Goal: Information Seeking & Learning: Learn about a topic

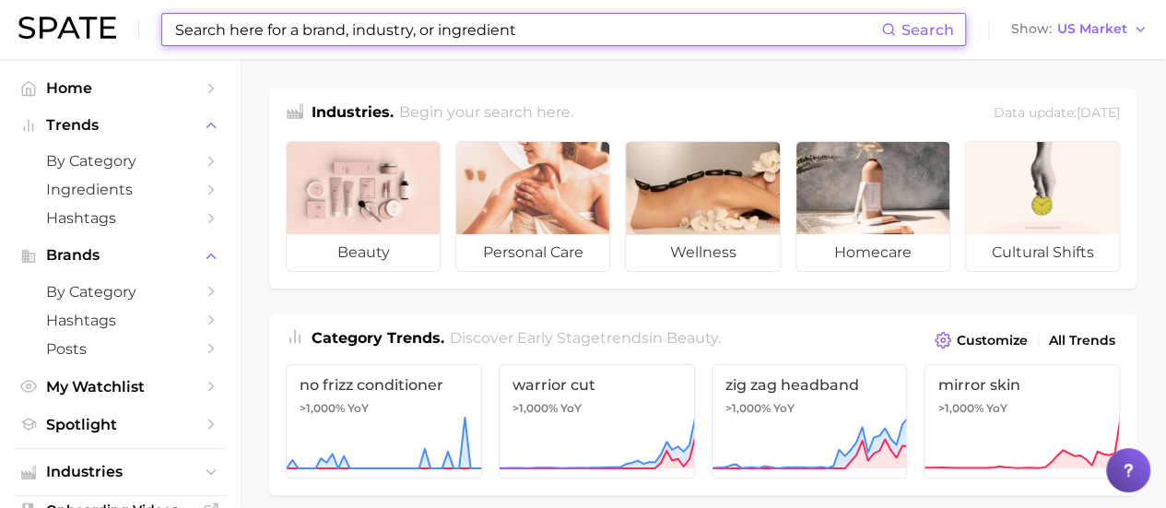
click at [361, 27] on input at bounding box center [527, 29] width 708 height 31
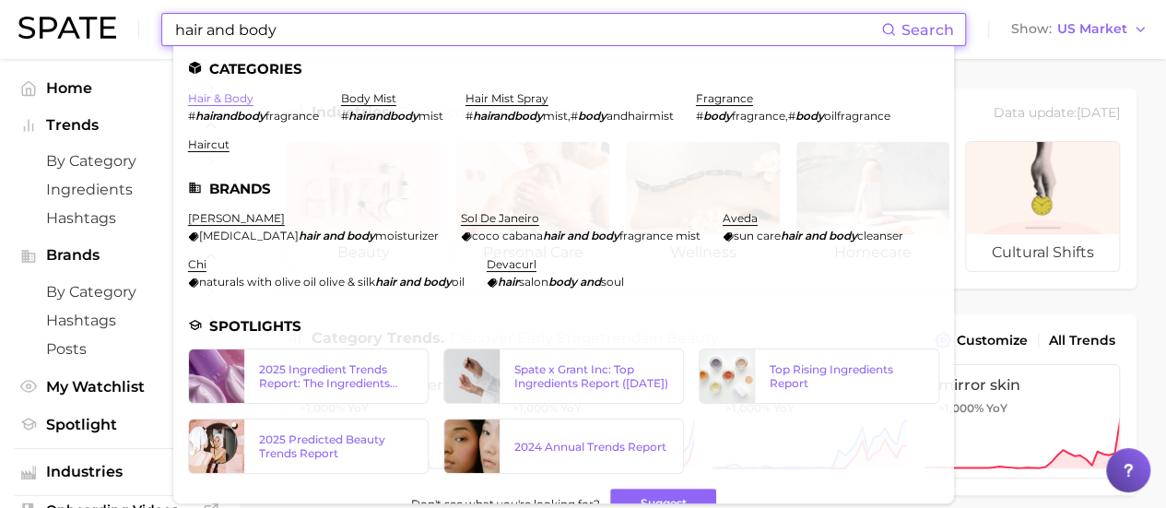
type input "hair and body"
click at [204, 101] on link "hair & body" at bounding box center [220, 98] width 65 height 14
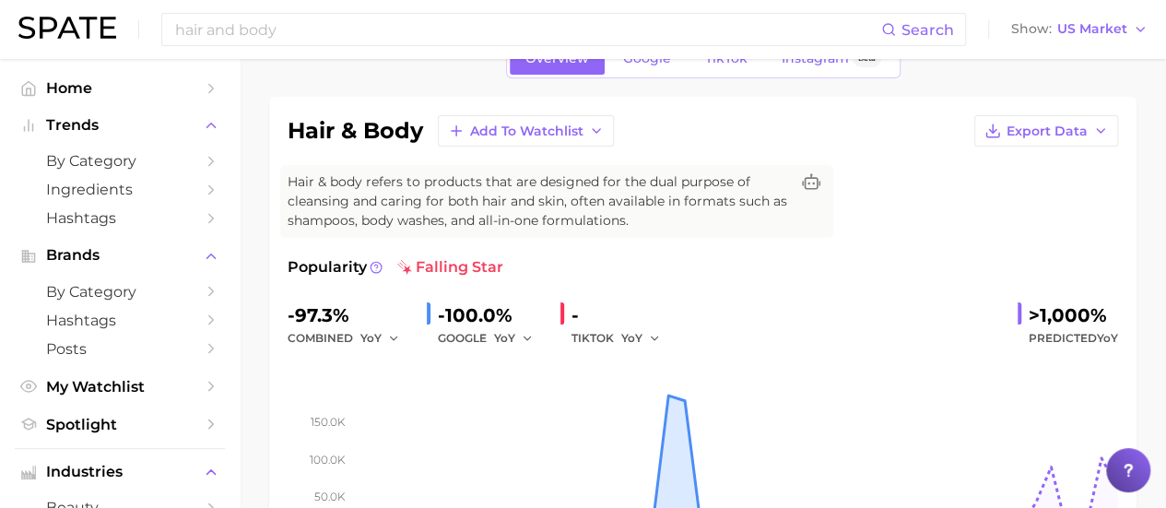
scroll to position [92, 0]
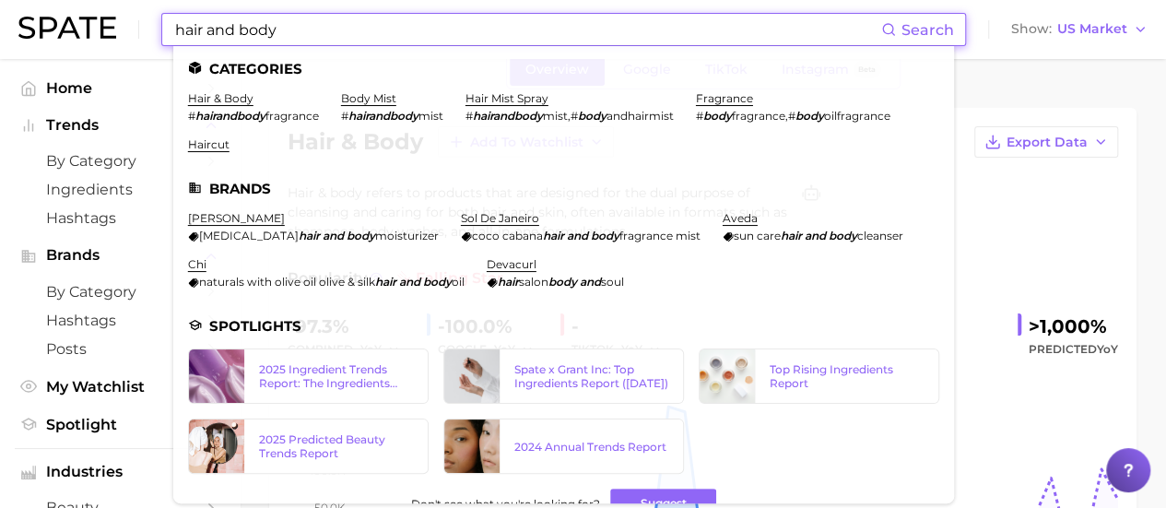
click at [374, 29] on input "hair and body" at bounding box center [527, 29] width 708 height 31
click at [369, 98] on link "body mist" at bounding box center [368, 98] width 55 height 14
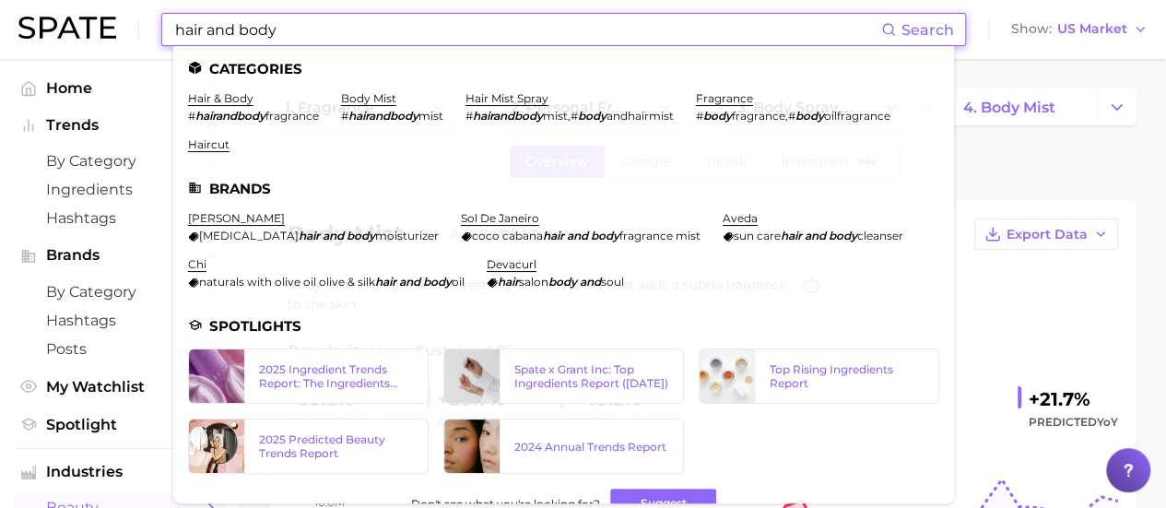
click at [373, 29] on input "hair and body" at bounding box center [527, 29] width 708 height 31
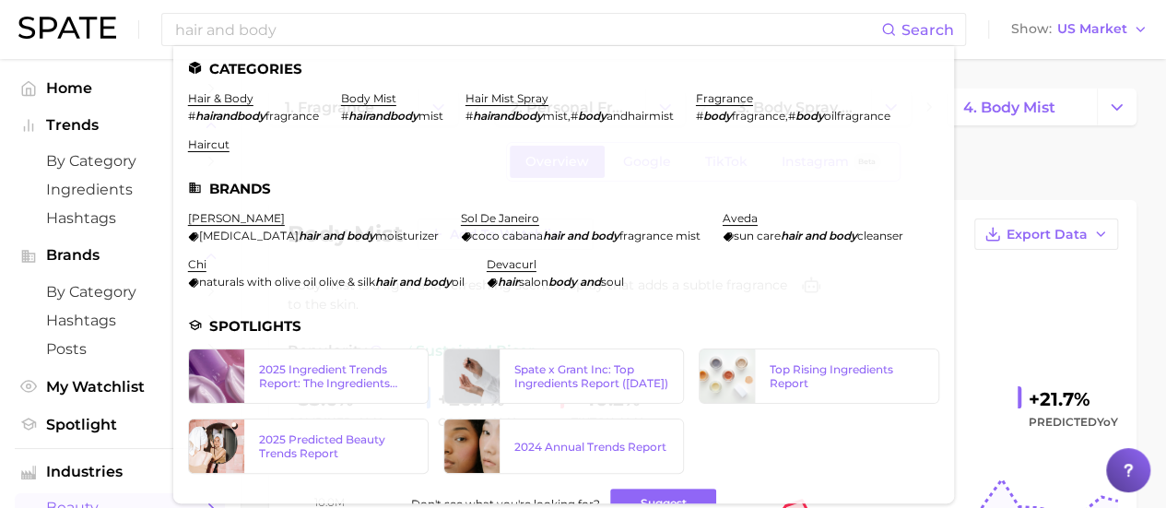
click at [1033, 165] on div "Overview Google TikTok Instagram Beta" at bounding box center [703, 162] width 868 height 40
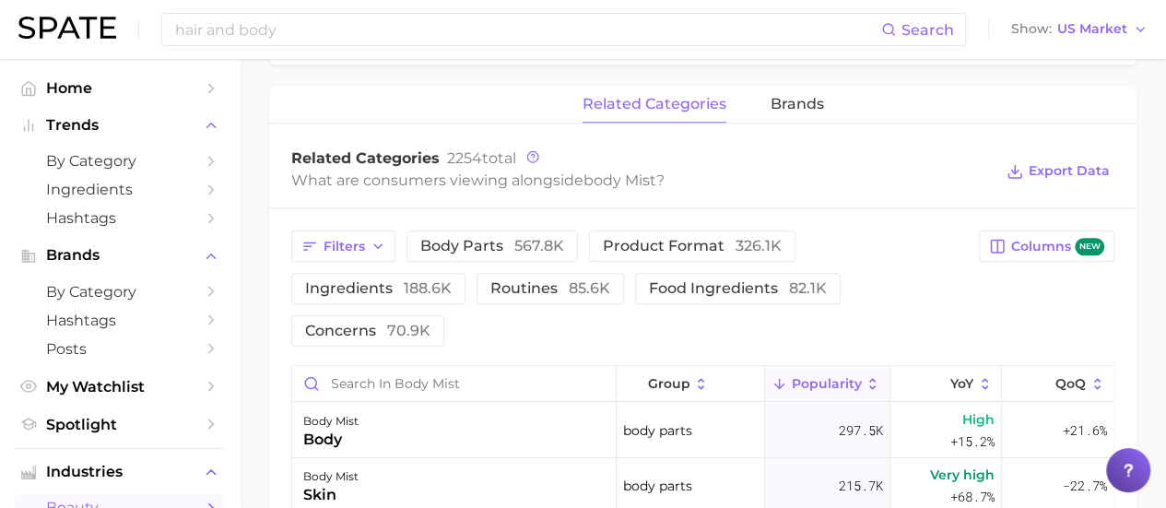
scroll to position [830, 0]
click at [810, 101] on span "brands" at bounding box center [797, 103] width 53 height 17
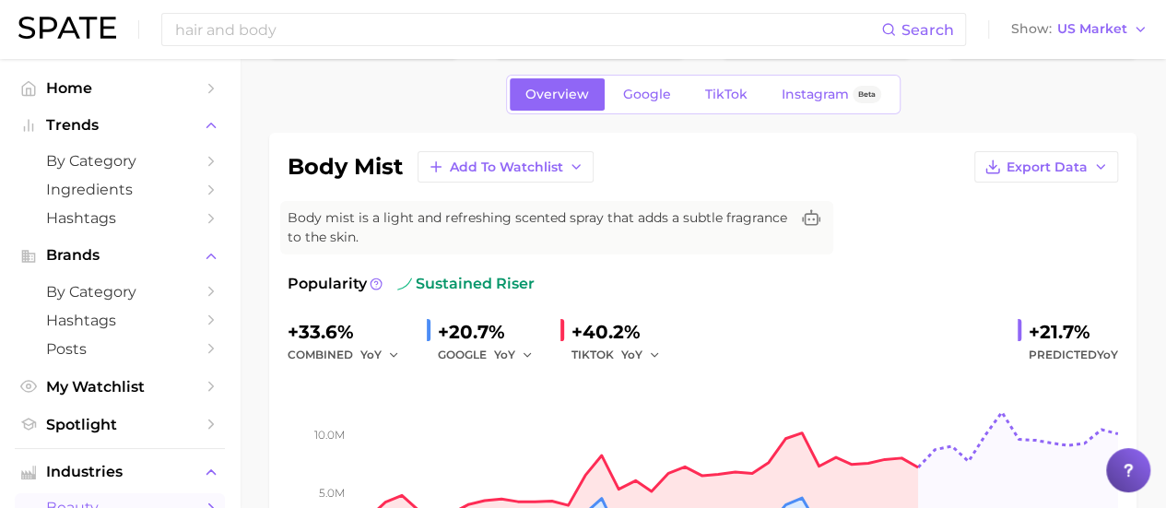
scroll to position [92, 0]
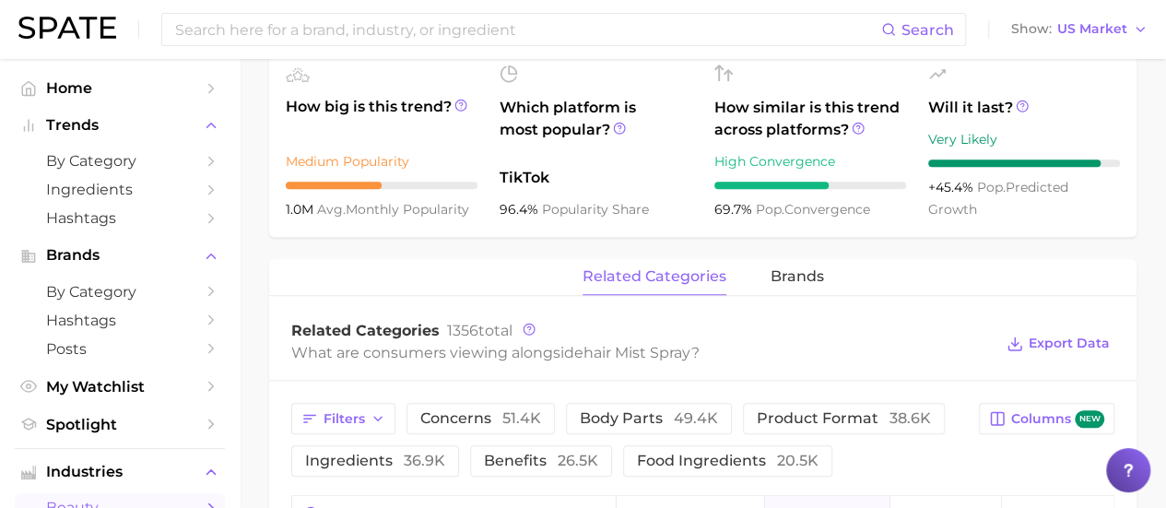
scroll to position [830, 0]
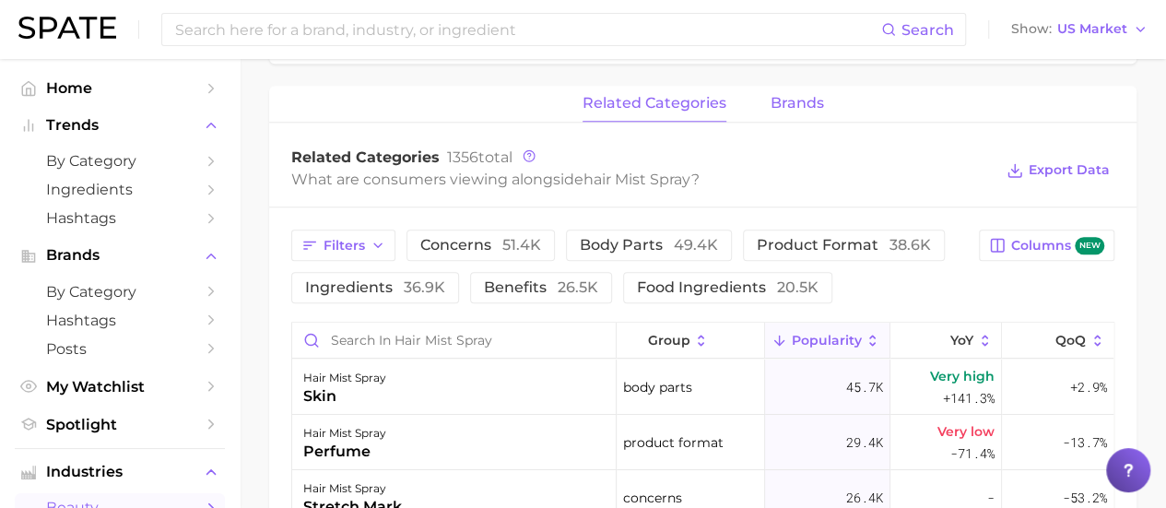
click at [780, 106] on span "brands" at bounding box center [797, 103] width 53 height 17
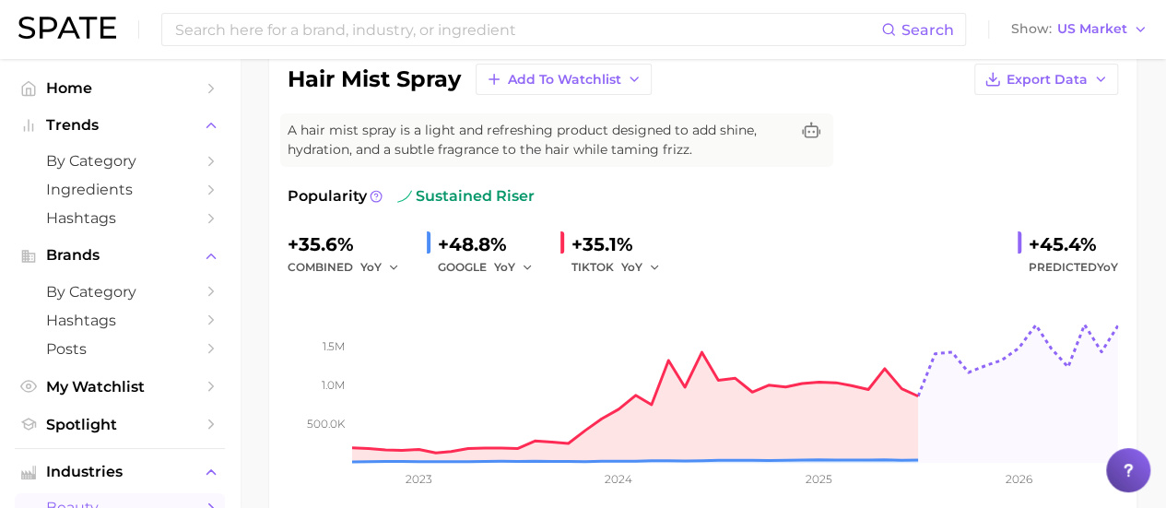
scroll to position [184, 0]
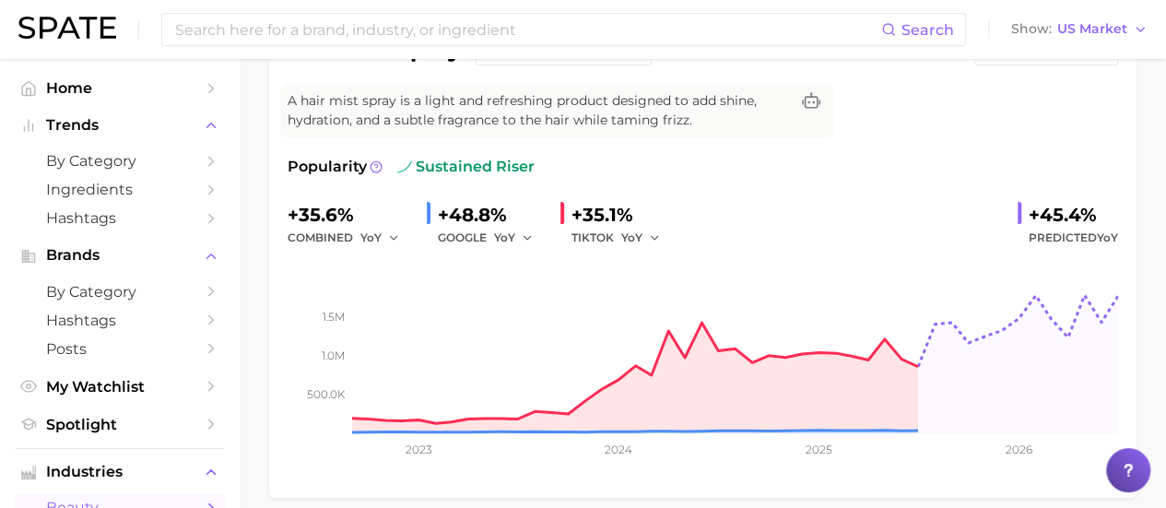
click at [929, 108] on div "hair mist spray Add to Watchlist Export Data A hair mist spray is a light and r…" at bounding box center [703, 256] width 831 height 445
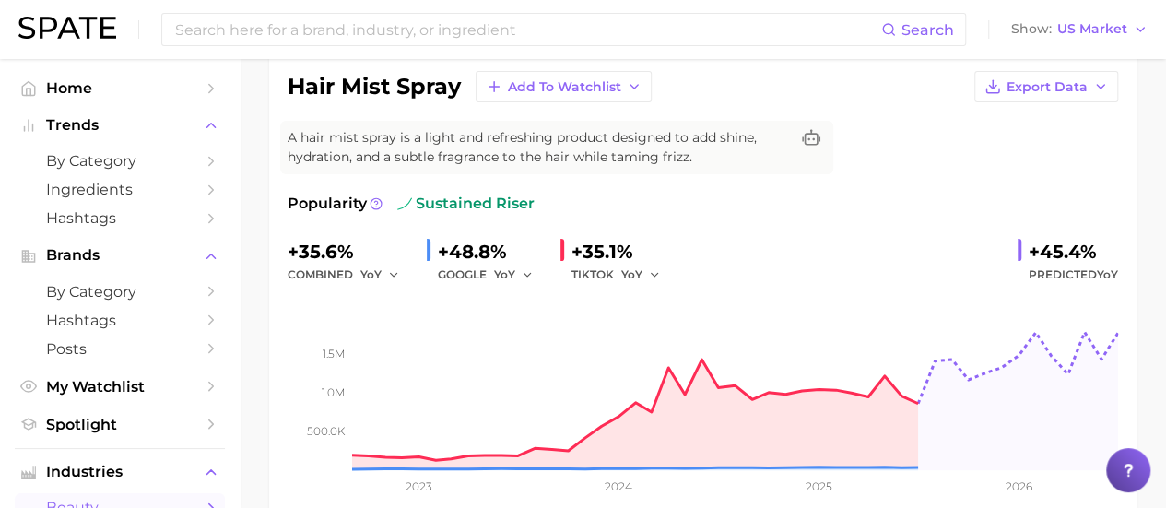
scroll to position [145, 0]
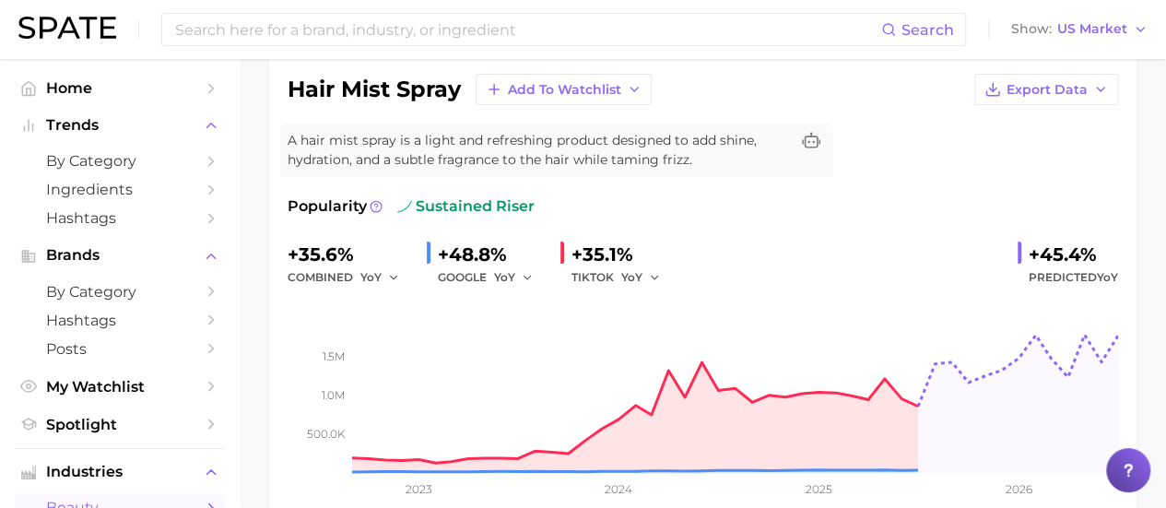
drag, startPoint x: 243, startPoint y: 134, endPoint x: 314, endPoint y: 77, distance: 90.4
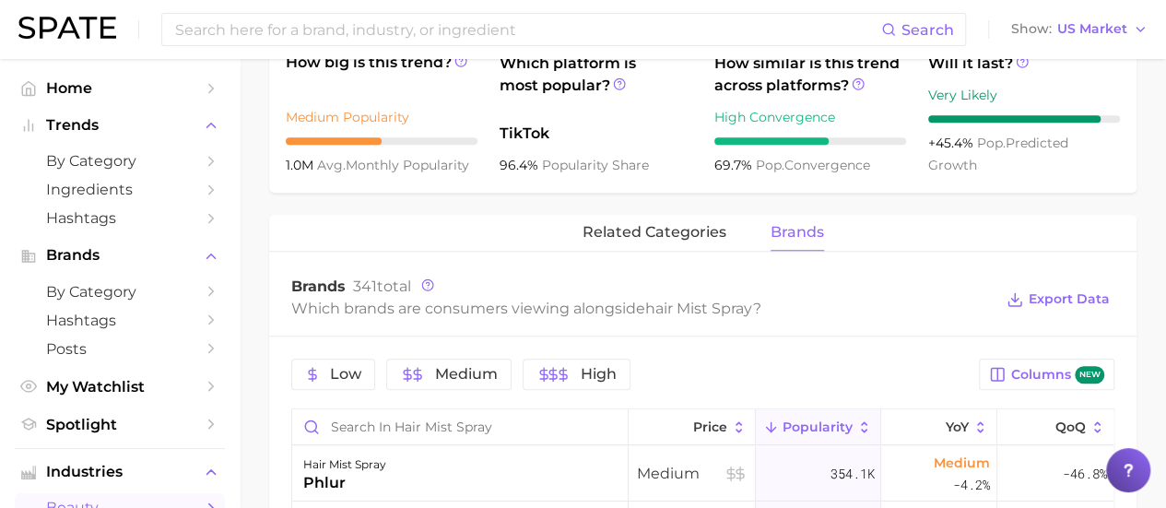
scroll to position [698, 0]
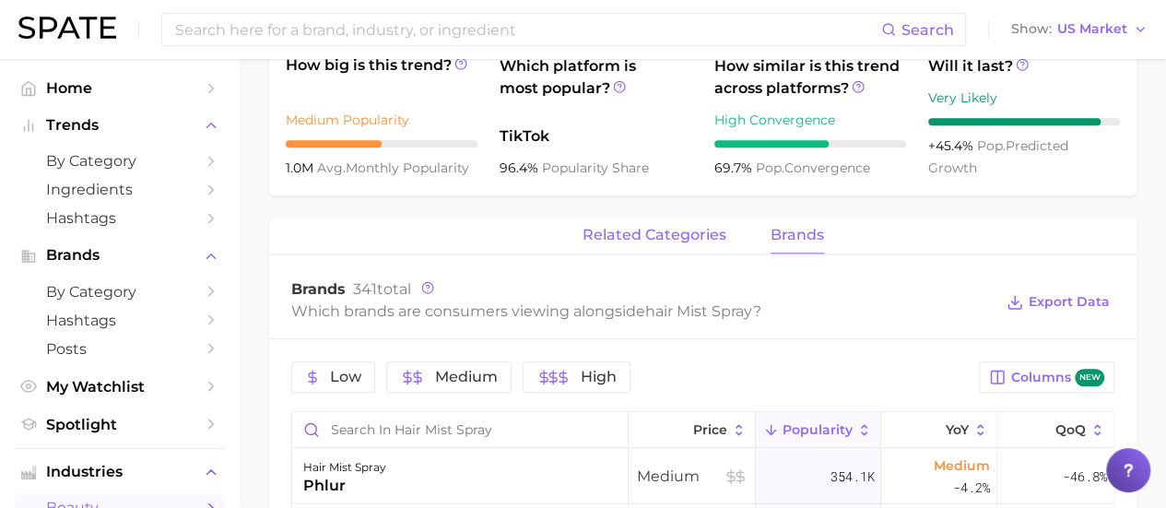
click at [614, 241] on span "related categories" at bounding box center [655, 235] width 144 height 17
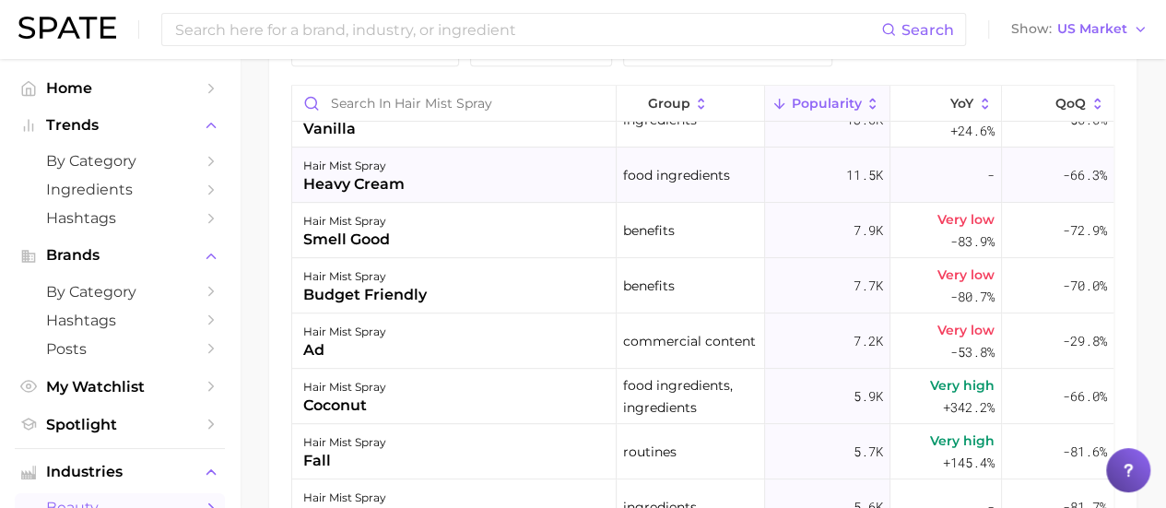
scroll to position [277, 0]
